Goal: Task Accomplishment & Management: Complete application form

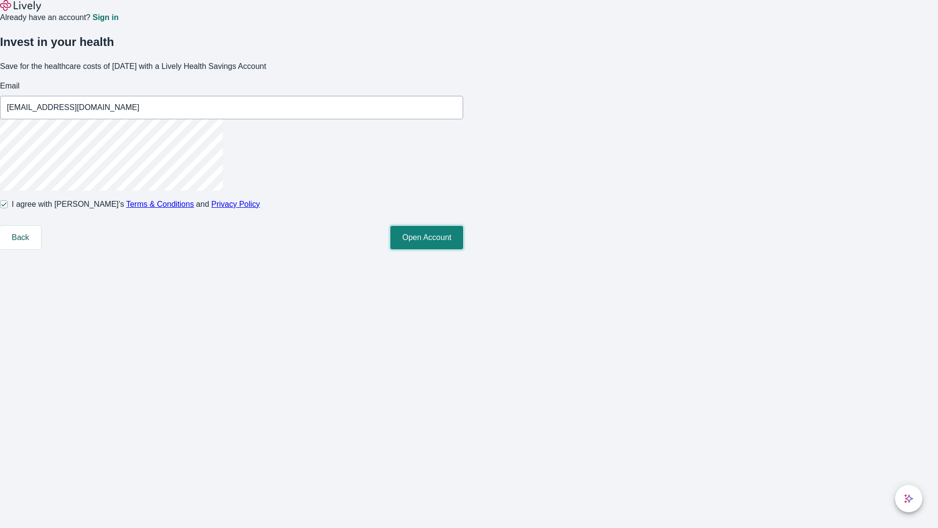
click at [463, 249] on button "Open Account" at bounding box center [426, 237] width 73 height 23
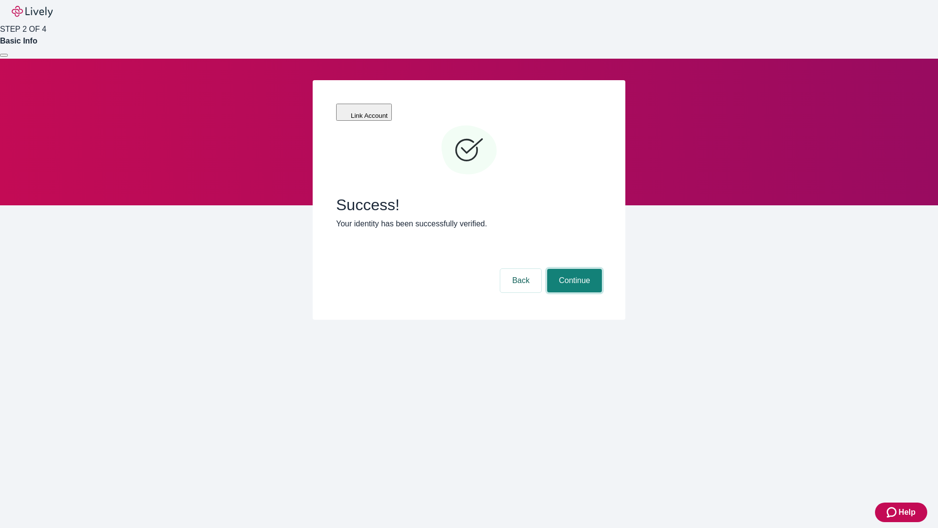
click at [573, 269] on button "Continue" at bounding box center [574, 280] width 55 height 23
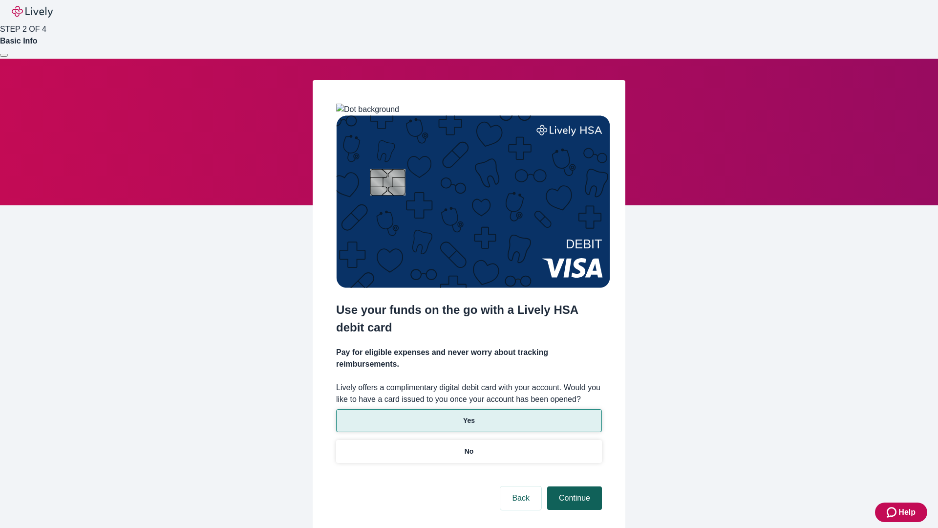
click at [469, 446] on p "No" at bounding box center [469, 451] width 9 height 10
click at [573, 486] on button "Continue" at bounding box center [574, 497] width 55 height 23
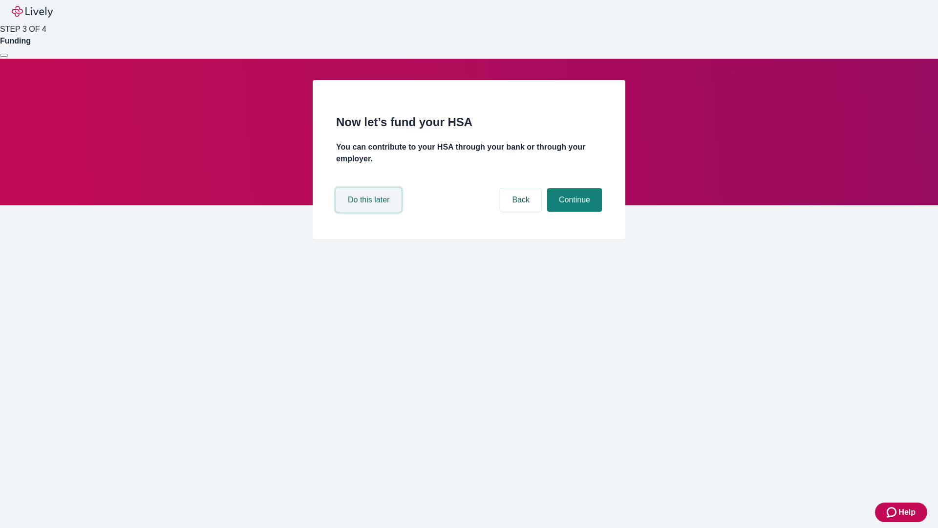
click at [370, 212] on button "Do this later" at bounding box center [368, 199] width 65 height 23
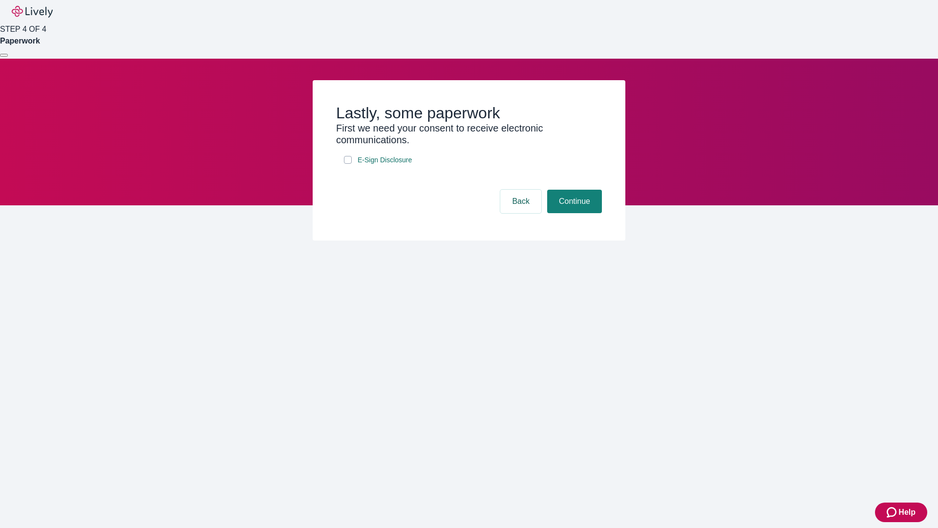
click at [348, 164] on input "E-Sign Disclosure" at bounding box center [348, 160] width 8 height 8
checkbox input "true"
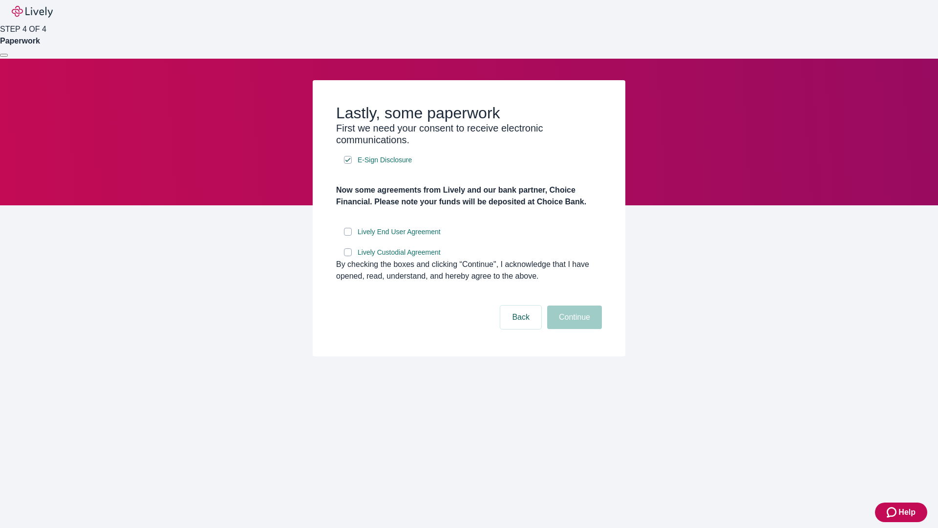
click at [348, 236] on input "Lively End User Agreement" at bounding box center [348, 232] width 8 height 8
checkbox input "true"
click at [348, 256] on input "Lively Custodial Agreement" at bounding box center [348, 252] width 8 height 8
checkbox input "true"
click at [573, 329] on button "Continue" at bounding box center [574, 316] width 55 height 23
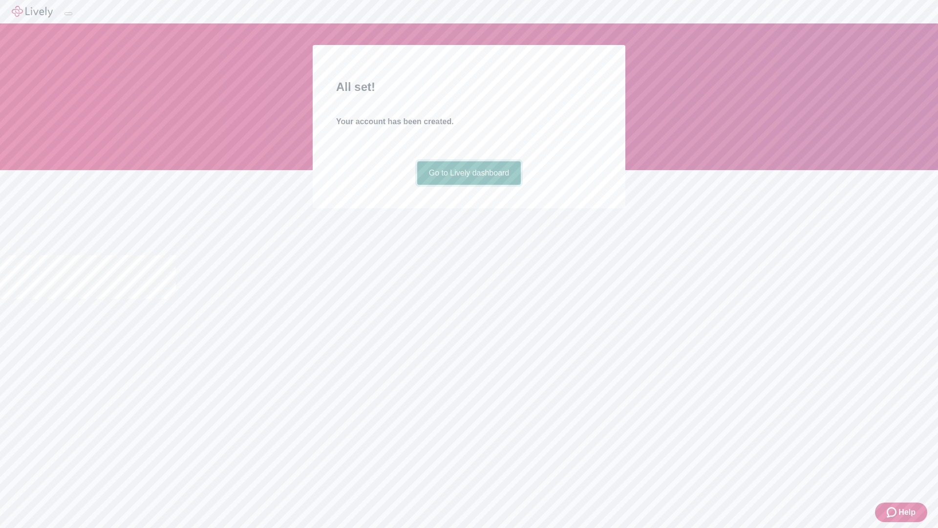
click at [469, 185] on link "Go to Lively dashboard" at bounding box center [469, 172] width 104 height 23
